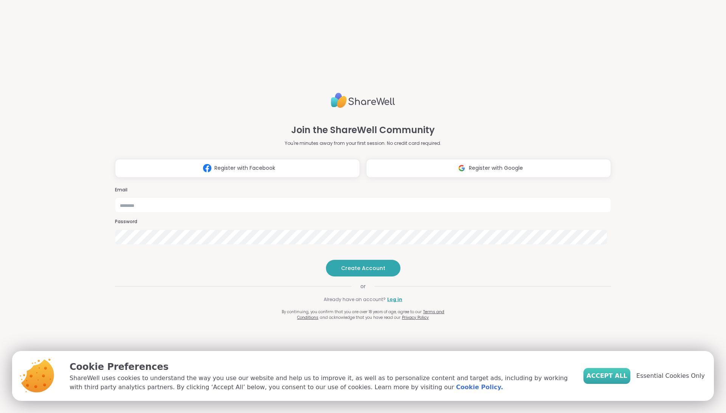
click at [612, 376] on span "Accept All" at bounding box center [607, 375] width 41 height 9
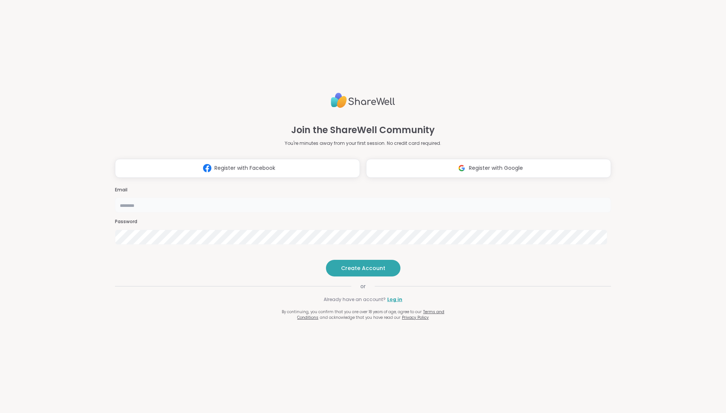
click at [332, 197] on input "email" at bounding box center [363, 204] width 496 height 15
type input "**********"
click at [361, 272] on span "Create Account" at bounding box center [363, 268] width 44 height 8
